Goal: Transaction & Acquisition: Purchase product/service

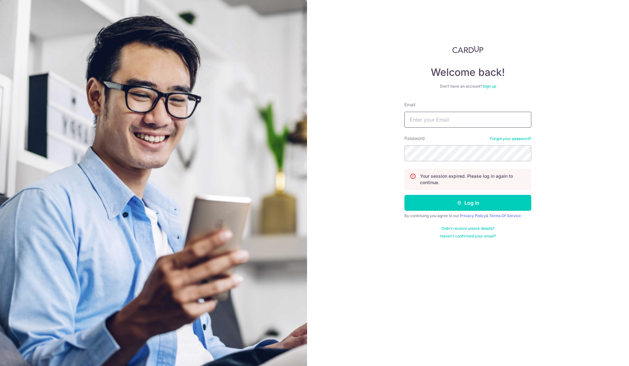
click at [434, 126] on input "Email" at bounding box center [467, 120] width 127 height 16
type input "sales@mfc-alliance.com"
click at [481, 205] on button "Log in" at bounding box center [467, 203] width 127 height 16
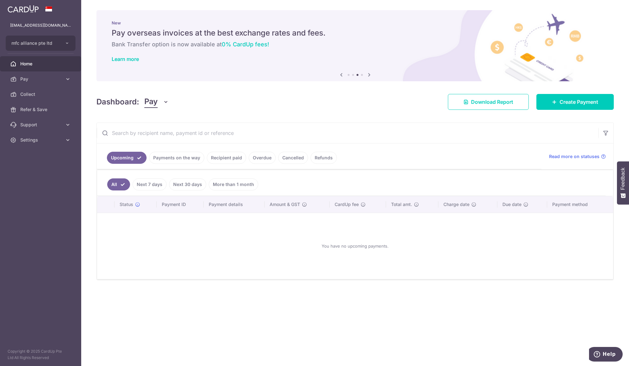
click at [588, 93] on div "Dashboard: Pay Pay Collect Download Report Create Payment" at bounding box center [354, 100] width 517 height 18
click at [584, 100] on span "Create Payment" at bounding box center [578, 102] width 39 height 8
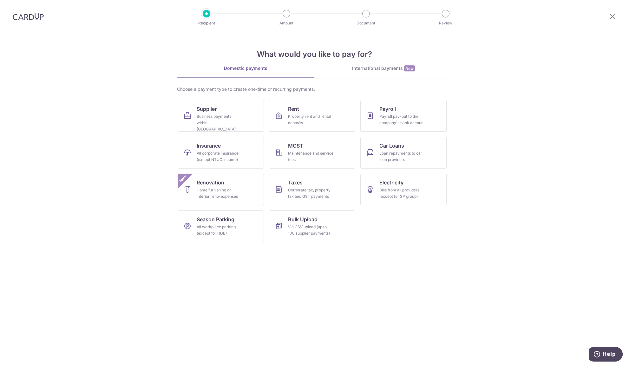
click at [390, 69] on div "International payments New" at bounding box center [384, 68] width 138 height 7
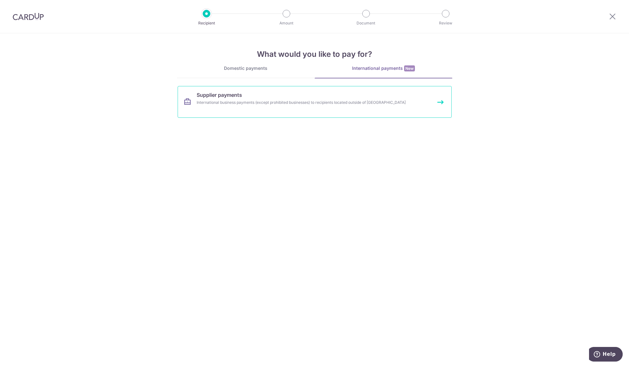
click at [356, 98] on link "Supplier payments International business payments (except prohibited businesses…" at bounding box center [315, 102] width 274 height 32
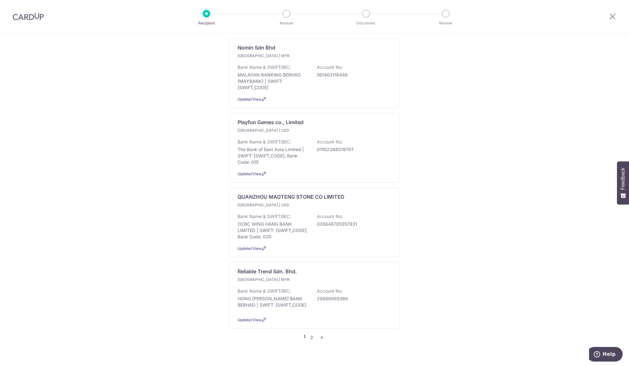
scroll to position [604, 0]
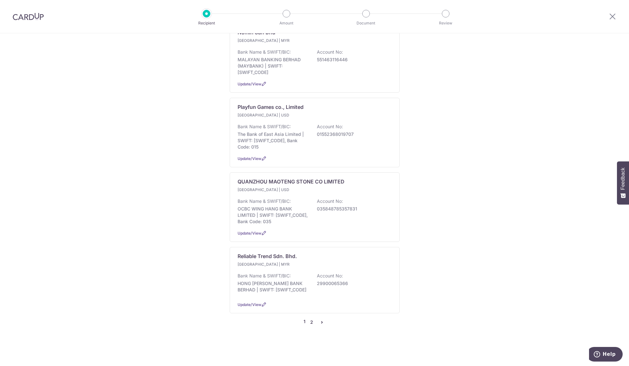
click at [312, 322] on link "2" at bounding box center [312, 322] width 8 height 8
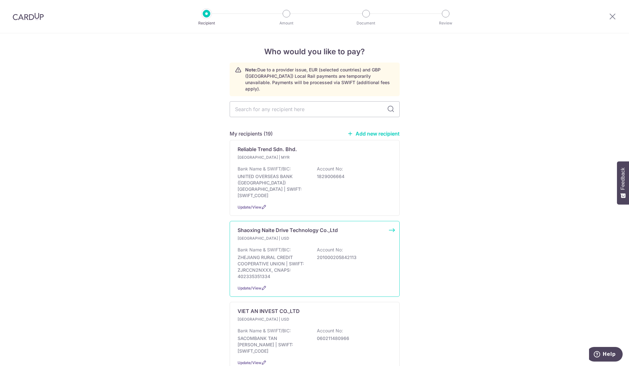
click at [316, 254] on div "Bank Name & SWIFT/BIC: ZHEJIANG RURAL CREDIT COOPERATIVE UNION | SWIFT: ZJRCCN2…" at bounding box center [315, 262] width 154 height 33
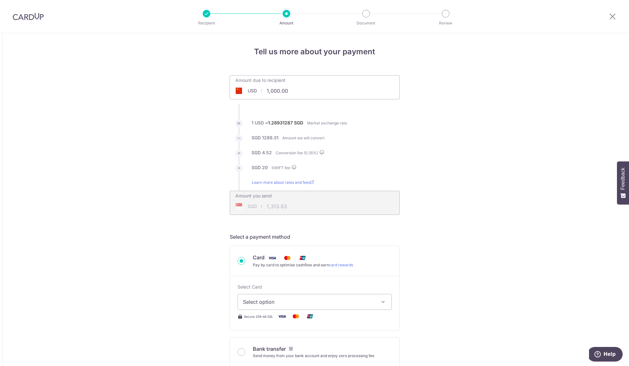
drag, startPoint x: 295, startPoint y: 92, endPoint x: 228, endPoint y: 84, distance: 67.7
click at [230, 84] on input "1,000.00" at bounding box center [279, 90] width 98 height 15
type input "5,680.00"
type input "7,368.86"
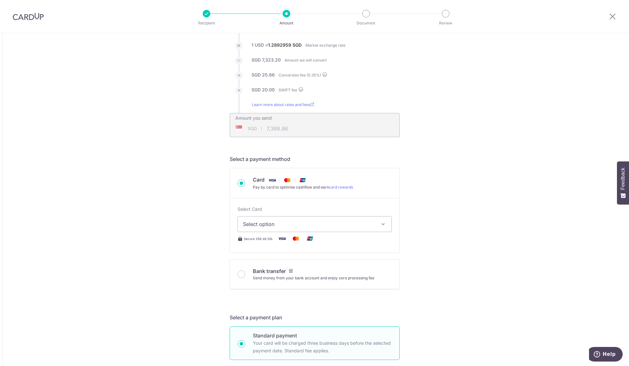
scroll to position [83, 0]
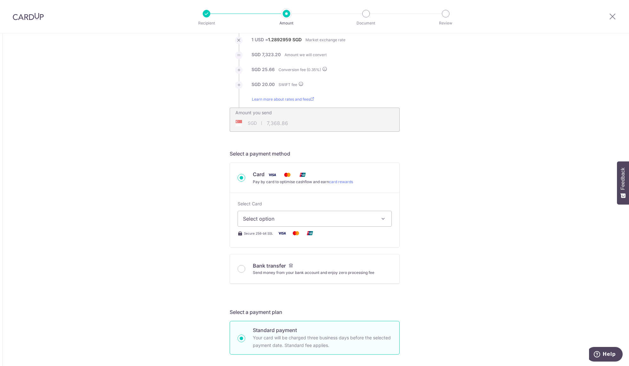
click at [295, 222] on span "Select option" at bounding box center [309, 219] width 132 height 8
drag, startPoint x: 304, startPoint y: 278, endPoint x: 435, endPoint y: 251, distance: 133.4
click at [304, 278] on span "**** 4106" at bounding box center [314, 279] width 143 height 8
type input "5,680.00"
type input "7,368.87"
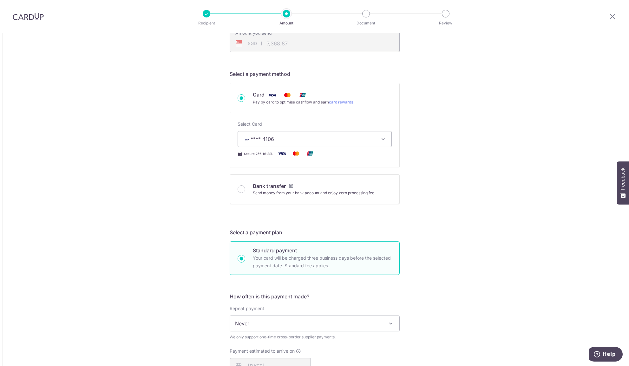
scroll to position [372, 0]
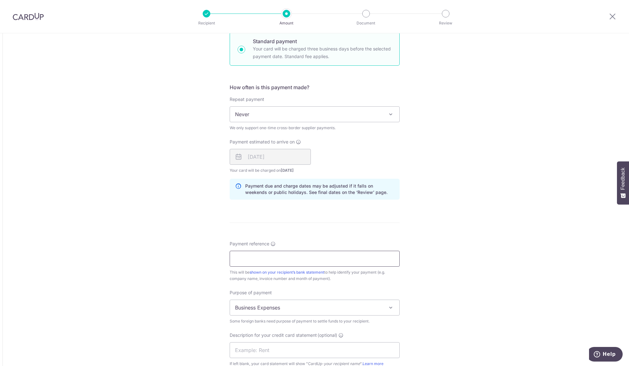
drag, startPoint x: 290, startPoint y: 260, endPoint x: 297, endPoint y: 262, distance: 7.5
click at [290, 261] on input "Payment reference" at bounding box center [315, 259] width 170 height 16
type input "TN20250729001"
click at [562, 209] on div "Tell us more about your payment Amount due to recipient USD 5,680.00 5680 1 USD…" at bounding box center [314, 97] width 629 height 870
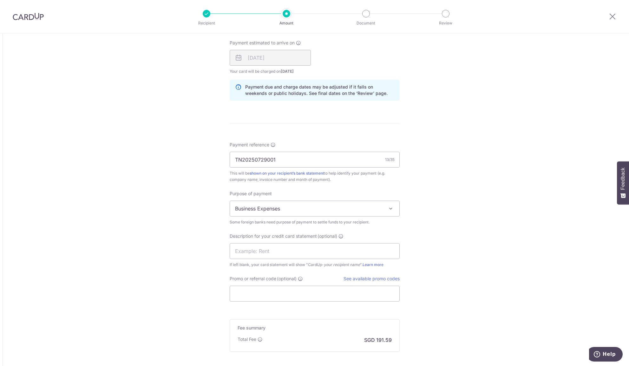
scroll to position [538, 0]
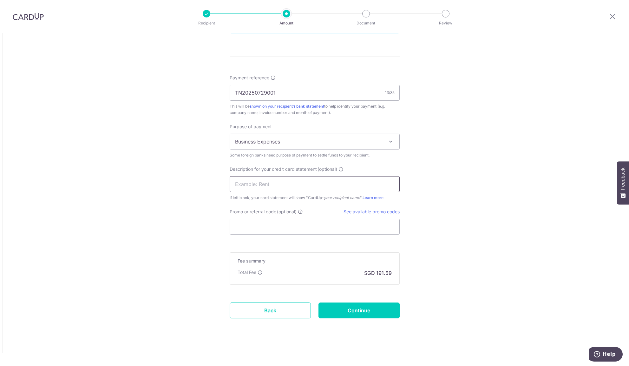
click at [269, 185] on input "text" at bounding box center [315, 184] width 170 height 16
type input "vivna naite"
click at [251, 226] on input "Promo or referral code (optional)" at bounding box center [315, 227] width 170 height 16
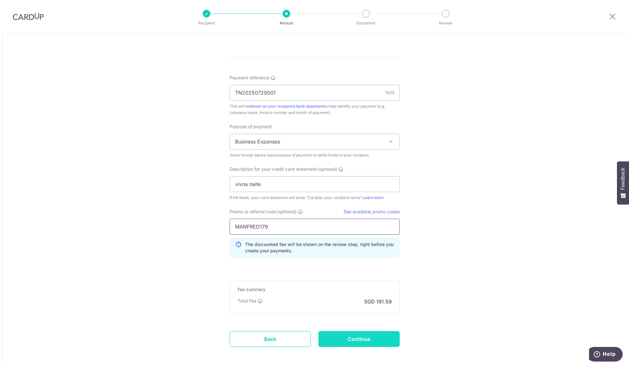
type input "MANFRED179"
click at [356, 343] on input "Continue" at bounding box center [358, 339] width 81 height 16
type input "Create Schedule"
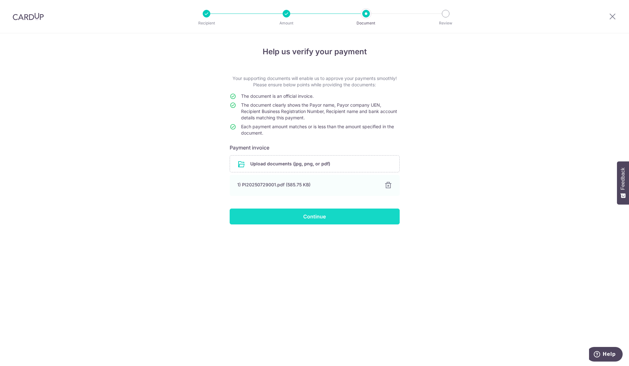
click at [321, 218] on input "Continue" at bounding box center [315, 216] width 170 height 16
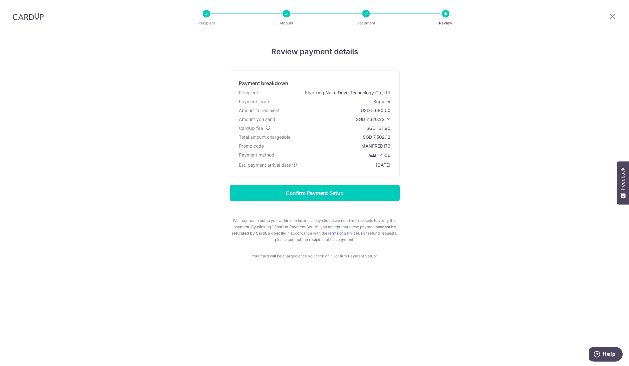
drag, startPoint x: 367, startPoint y: 119, endPoint x: 385, endPoint y: 120, distance: 17.5
click at [385, 120] on span "SGD 7,370.22" at bounding box center [370, 118] width 29 height 5
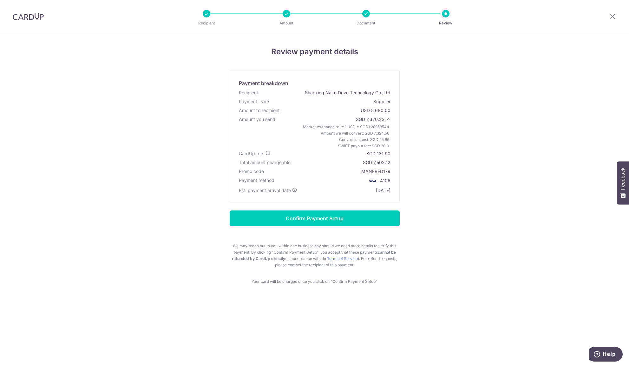
copy span "7,370.22"
drag, startPoint x: 391, startPoint y: 154, endPoint x: 376, endPoint y: 156, distance: 14.8
click at [376, 156] on div "CardUp fee SGD 131.90" at bounding box center [315, 153] width 154 height 9
click at [383, 154] on div "SGD 131.90" at bounding box center [378, 153] width 24 height 6
drag, startPoint x: 391, startPoint y: 154, endPoint x: 376, endPoint y: 156, distance: 15.1
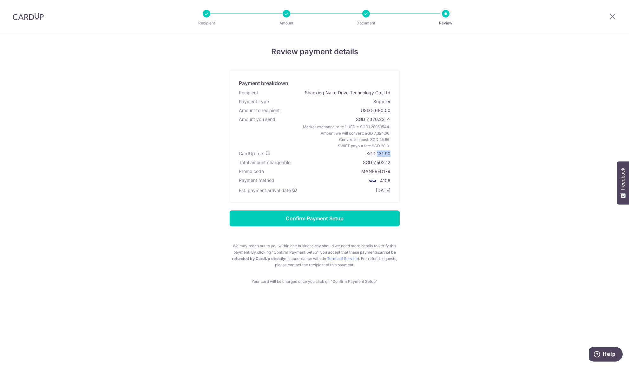
click at [378, 157] on div "CardUp fee SGD 131.90" at bounding box center [315, 153] width 154 height 9
drag, startPoint x: 378, startPoint y: 154, endPoint x: 389, endPoint y: 154, distance: 11.4
click at [390, 154] on div "SGD 131.90" at bounding box center [378, 153] width 24 height 6
copy div "131.90"
click at [340, 219] on input "Confirm Payment Setup" at bounding box center [315, 218] width 170 height 16
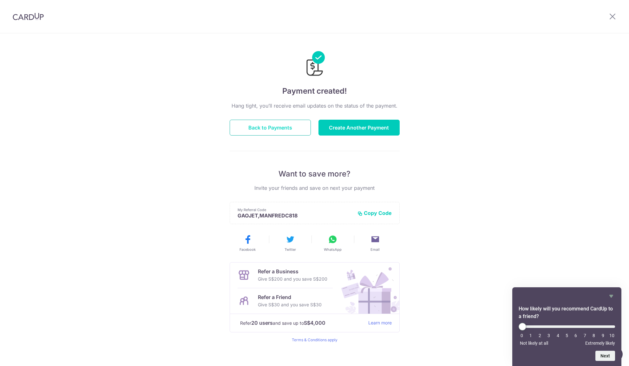
click at [278, 126] on button "Back to Payments" at bounding box center [270, 128] width 81 height 16
